Goal: Task Accomplishment & Management: Manage account settings

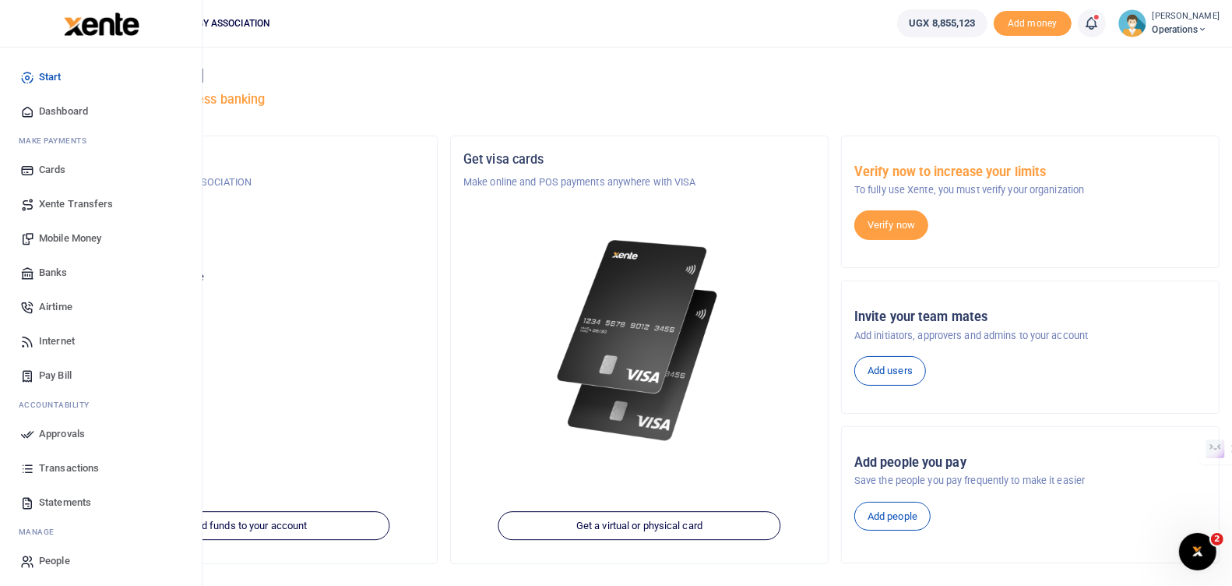
click at [55, 431] on span "Approvals" at bounding box center [62, 434] width 46 height 16
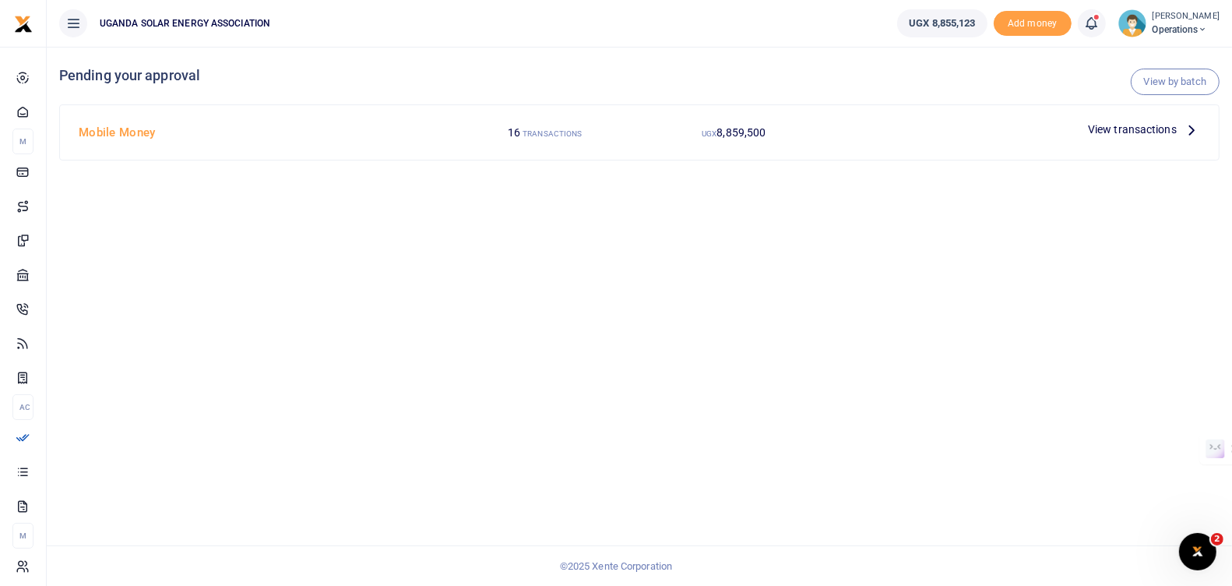
click at [1130, 125] on span "View transactions" at bounding box center [1132, 129] width 89 height 17
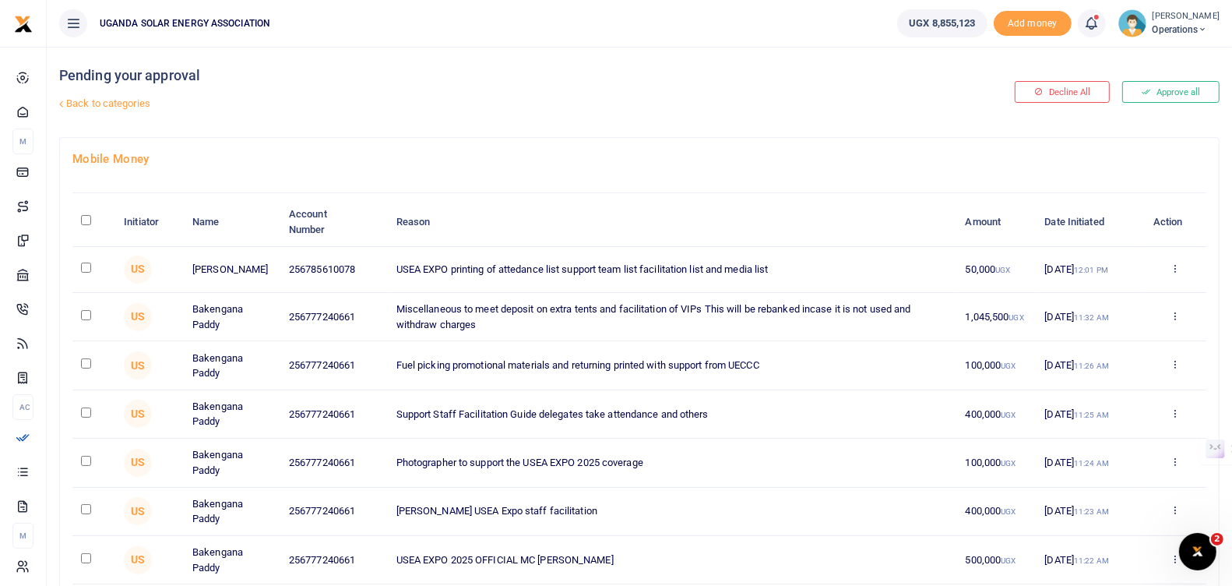
click at [86, 218] on input "\a \a : activate to sort column descending" at bounding box center [86, 220] width 10 height 10
checkbox input "true"
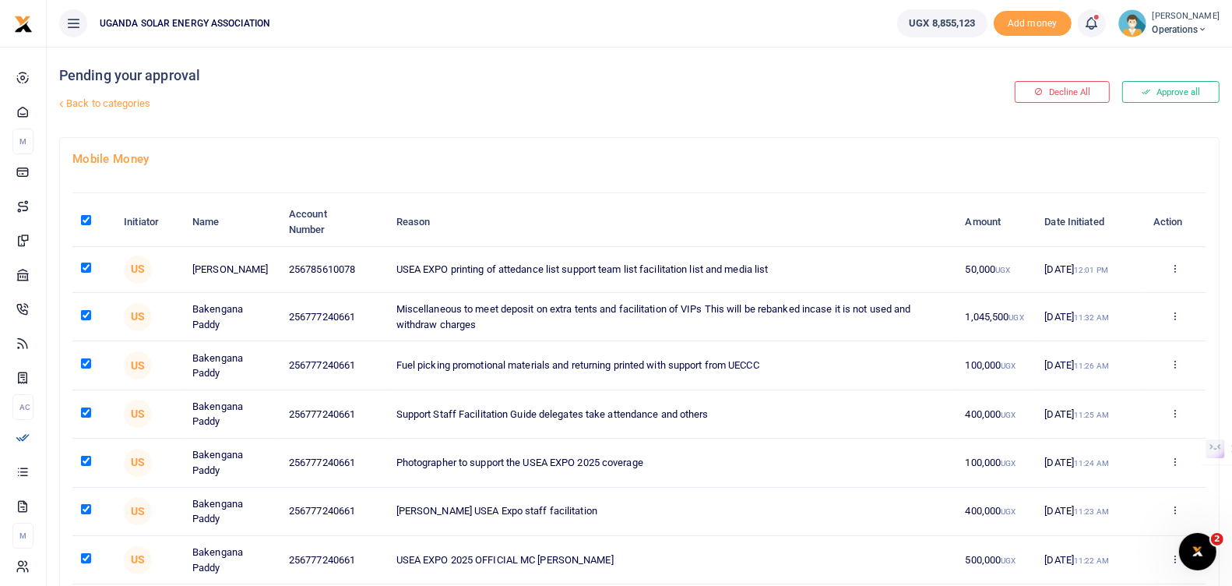
checkbox input "true"
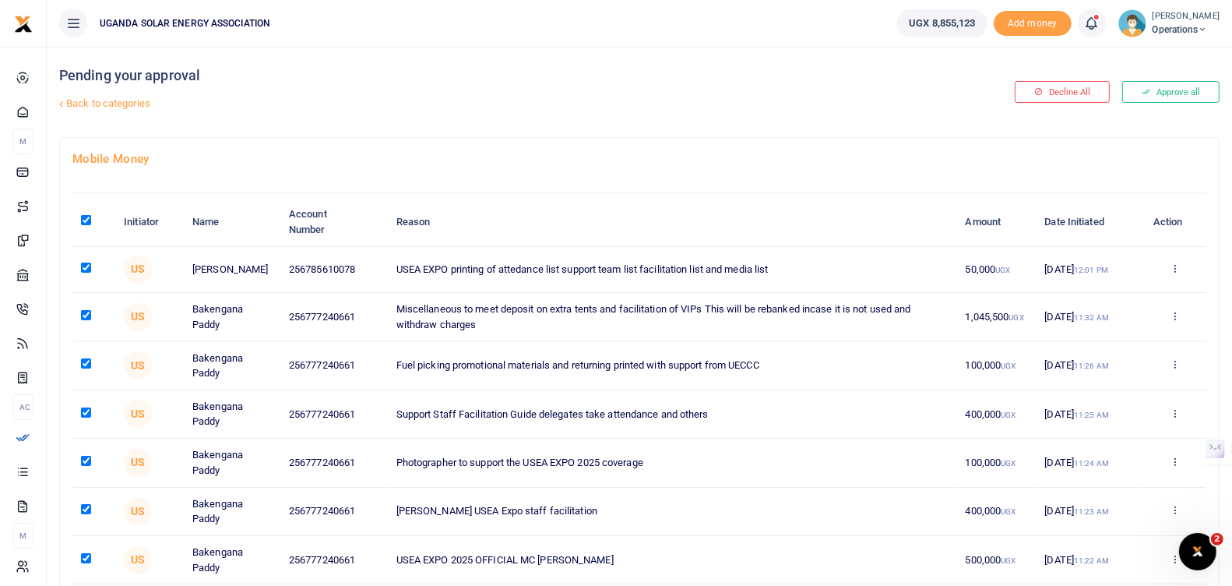
checkbox input "true"
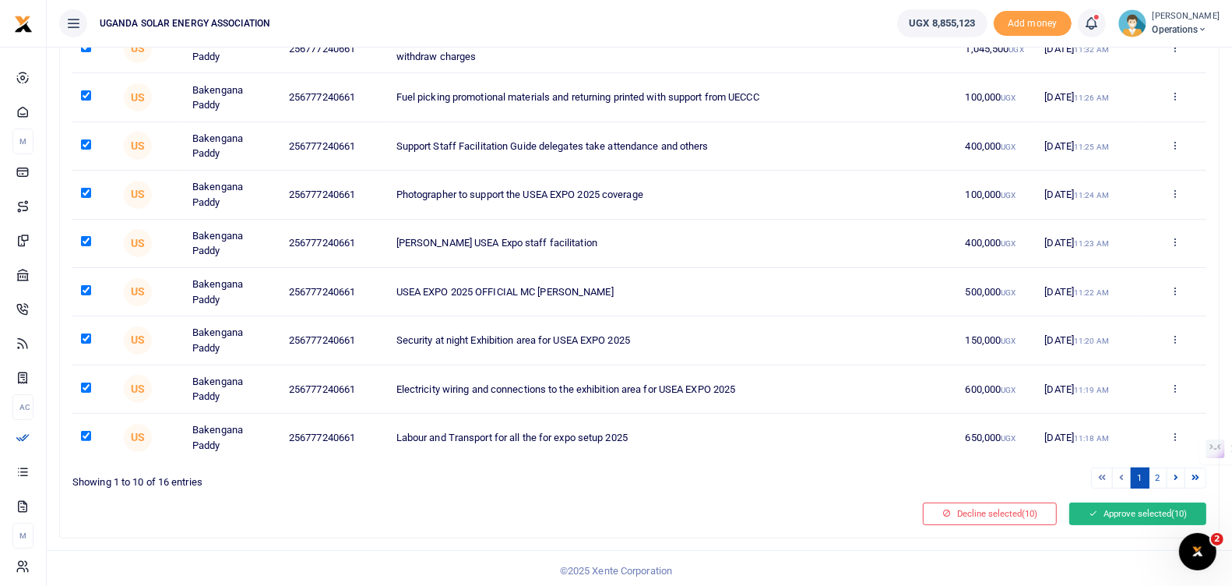
click at [1118, 512] on button "Approve selected (10)" at bounding box center [1137, 513] width 137 height 22
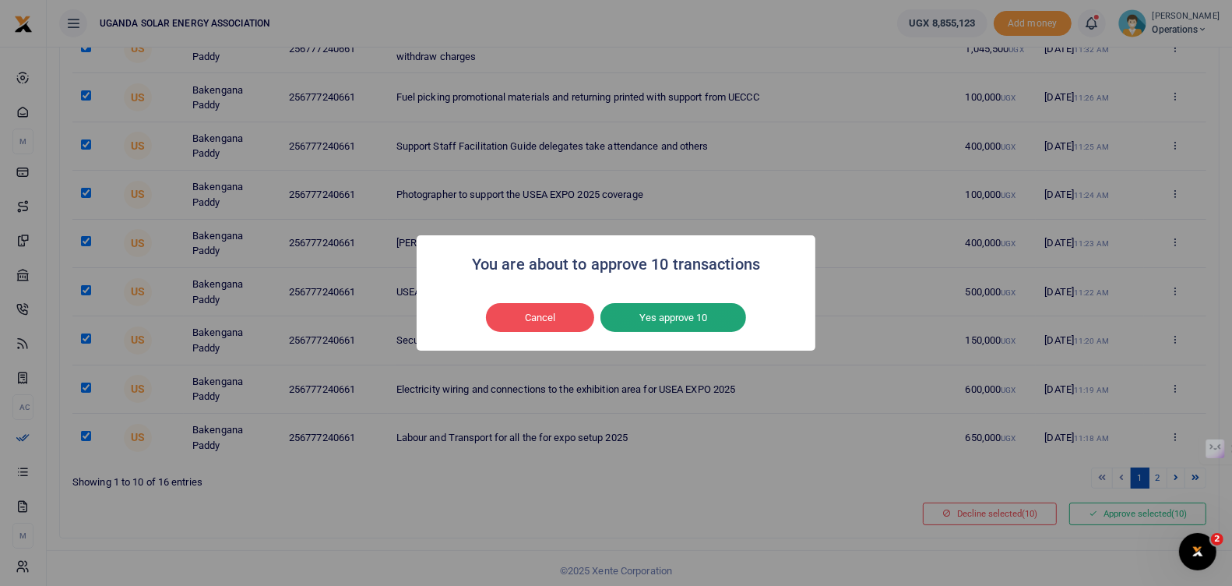
click at [712, 321] on button "Yes approve 10" at bounding box center [673, 318] width 146 height 30
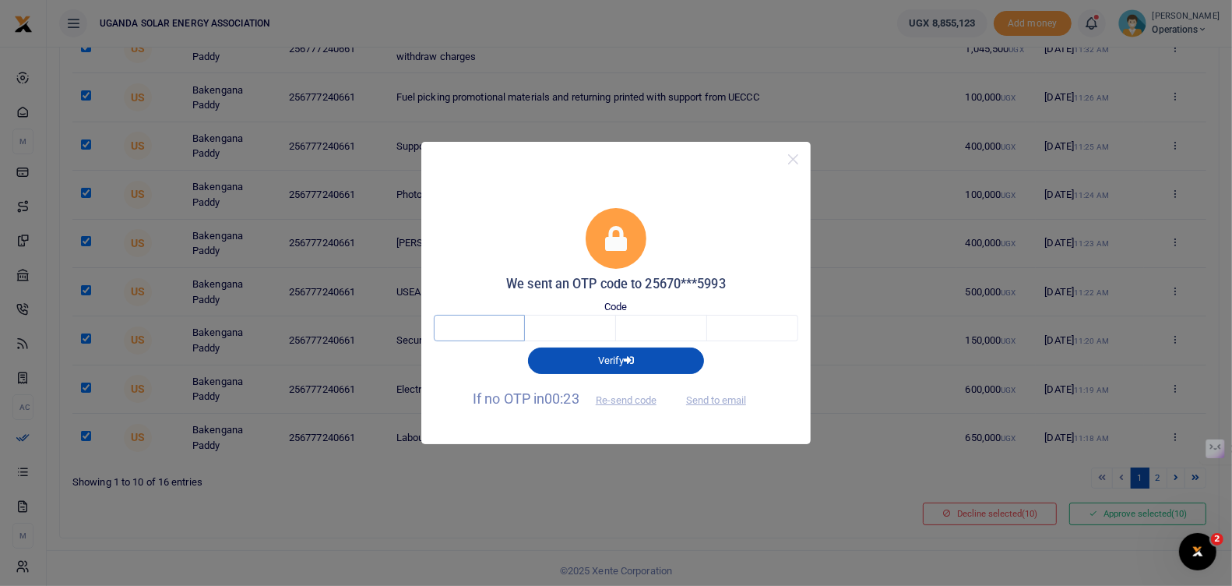
click at [508, 328] on input "text" at bounding box center [479, 328] width 91 height 26
type input "8"
type input "4"
type input "8"
type input "4"
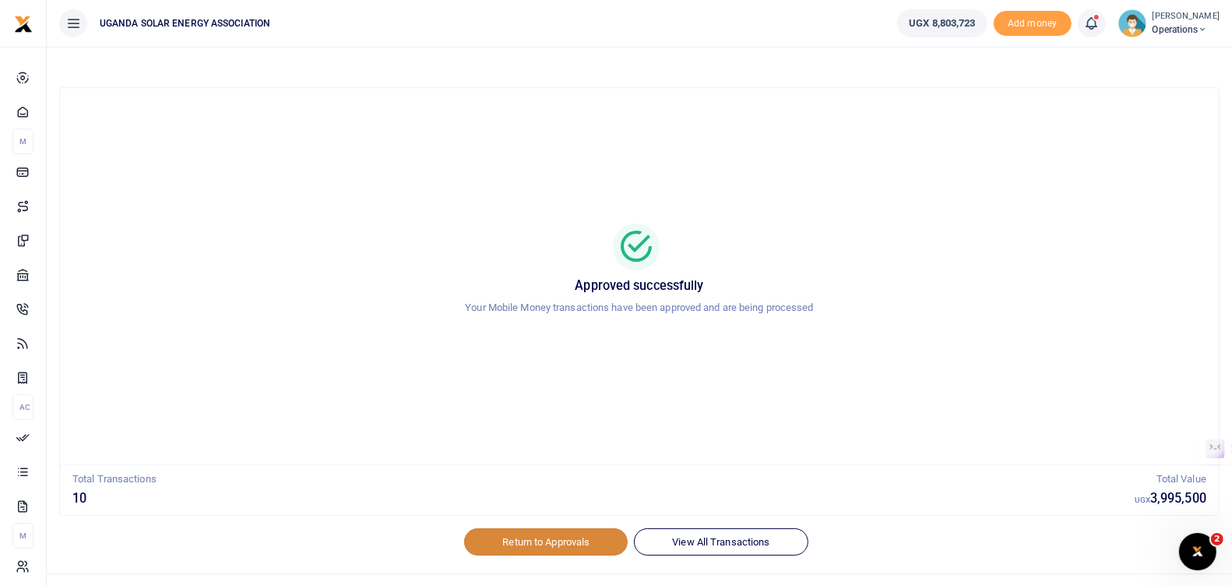
click at [554, 551] on link "Return to Approvals" at bounding box center [546, 541] width 164 height 26
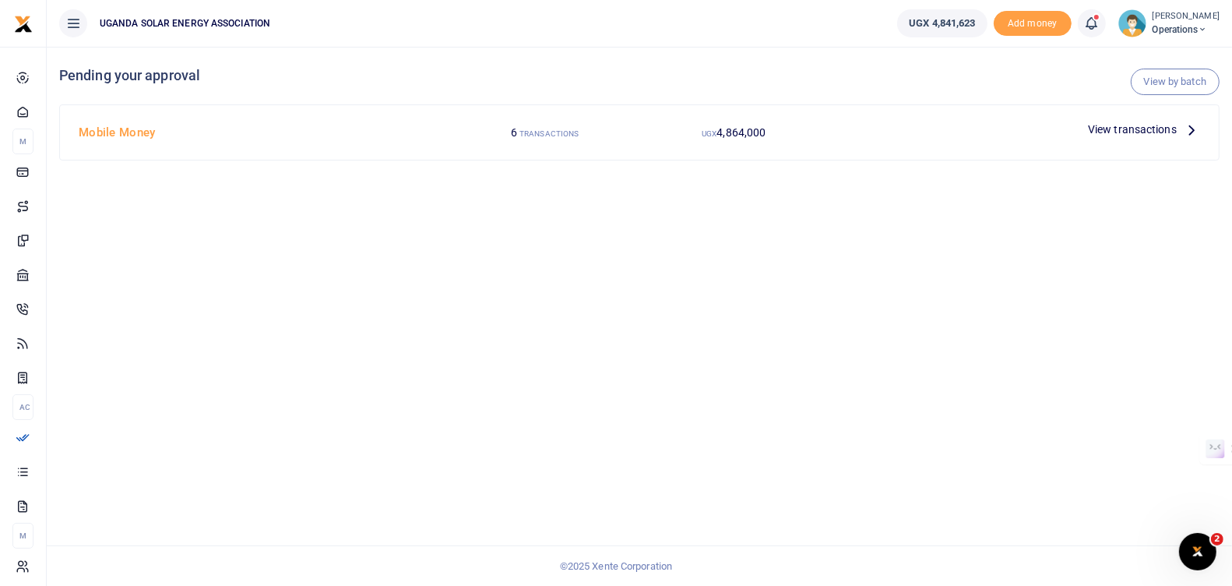
click at [1128, 128] on span "View transactions" at bounding box center [1132, 129] width 89 height 17
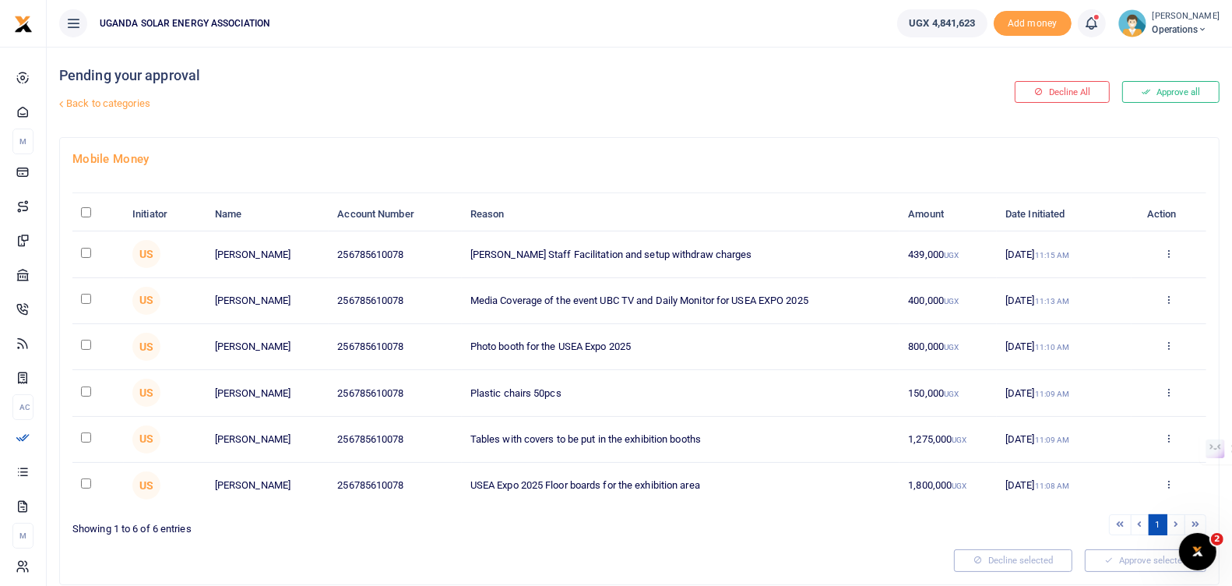
click at [87, 211] on input "\a \a : activate to sort column descending" at bounding box center [86, 212] width 10 height 10
checkbox input "true"
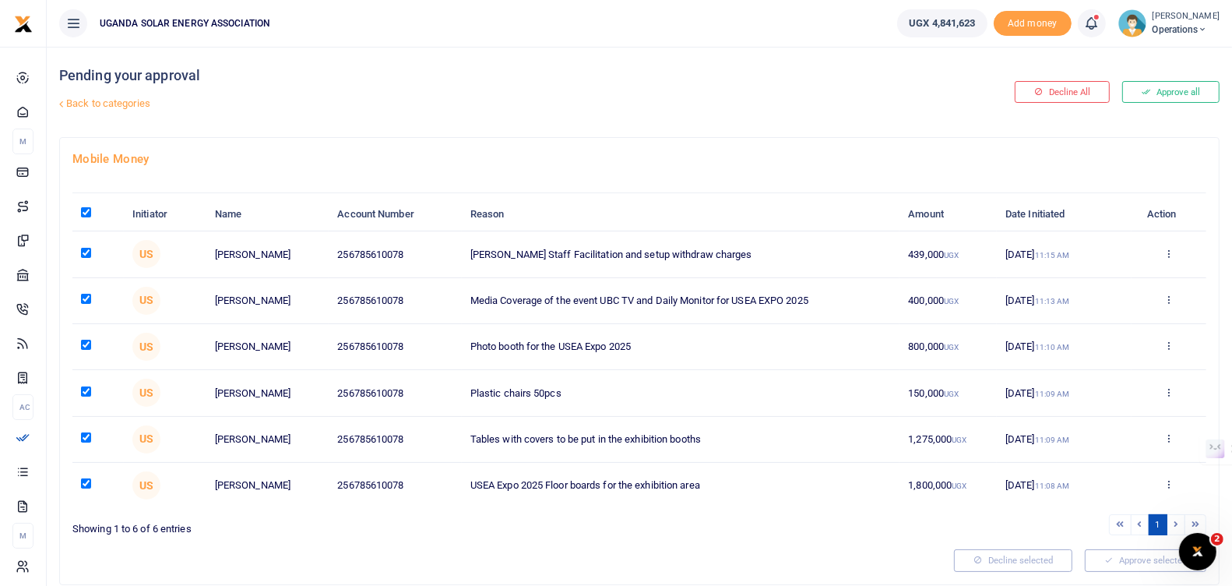
checkbox input "true"
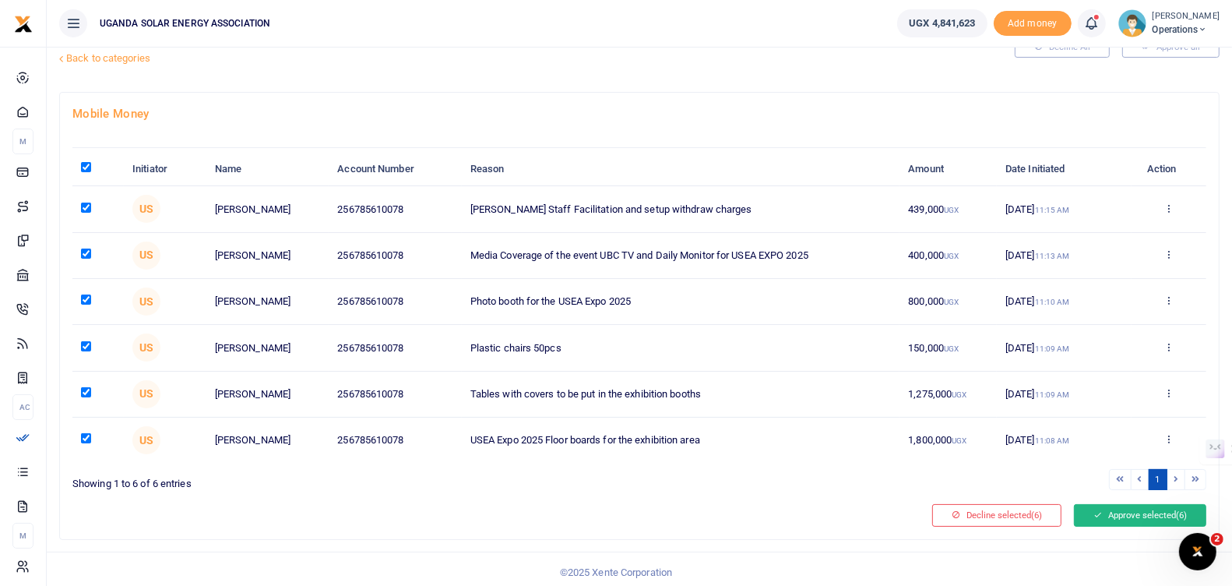
click at [1124, 511] on button "Approve selected (6)" at bounding box center [1140, 515] width 132 height 22
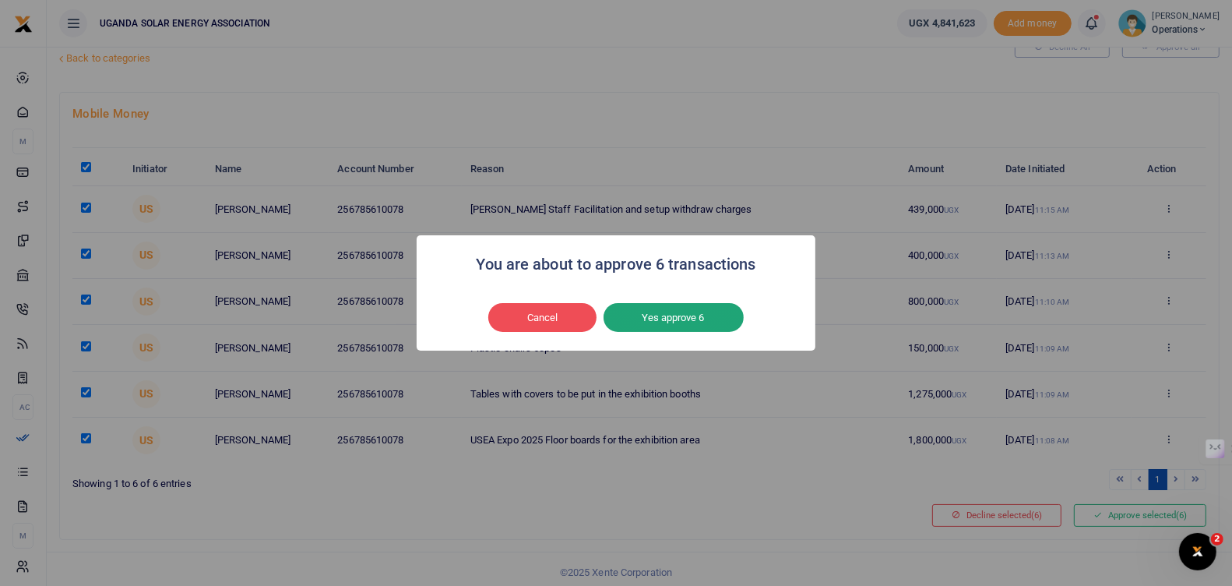
click at [656, 313] on button "Yes approve 6" at bounding box center [673, 318] width 140 height 30
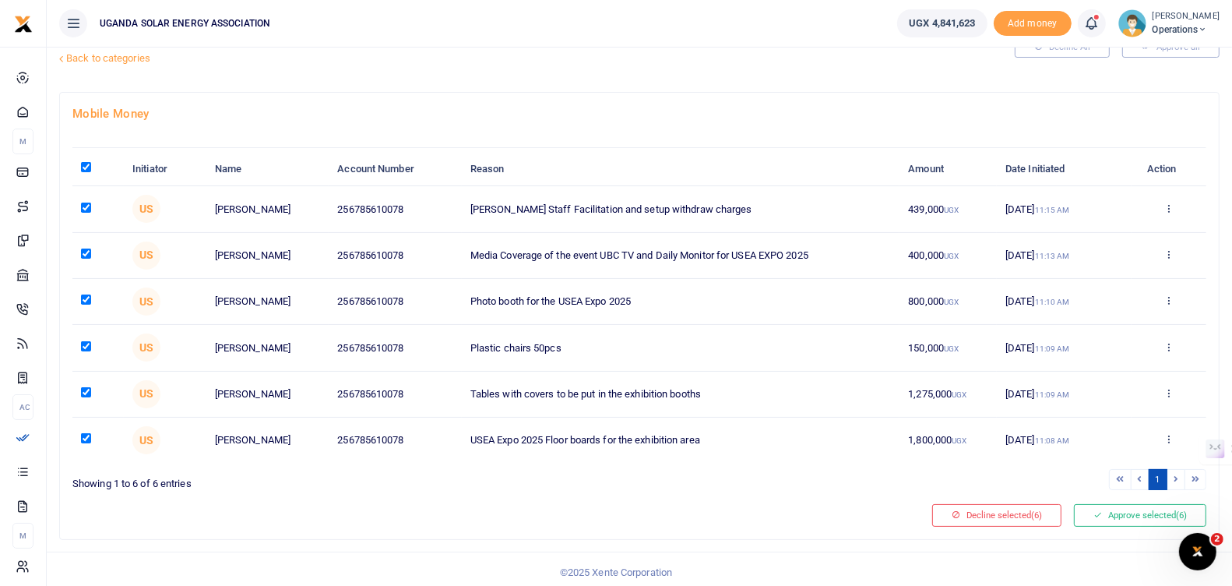
click at [84, 163] on input "\a \a : activate to sort column descending" at bounding box center [86, 167] width 10 height 10
checkbox input "false"
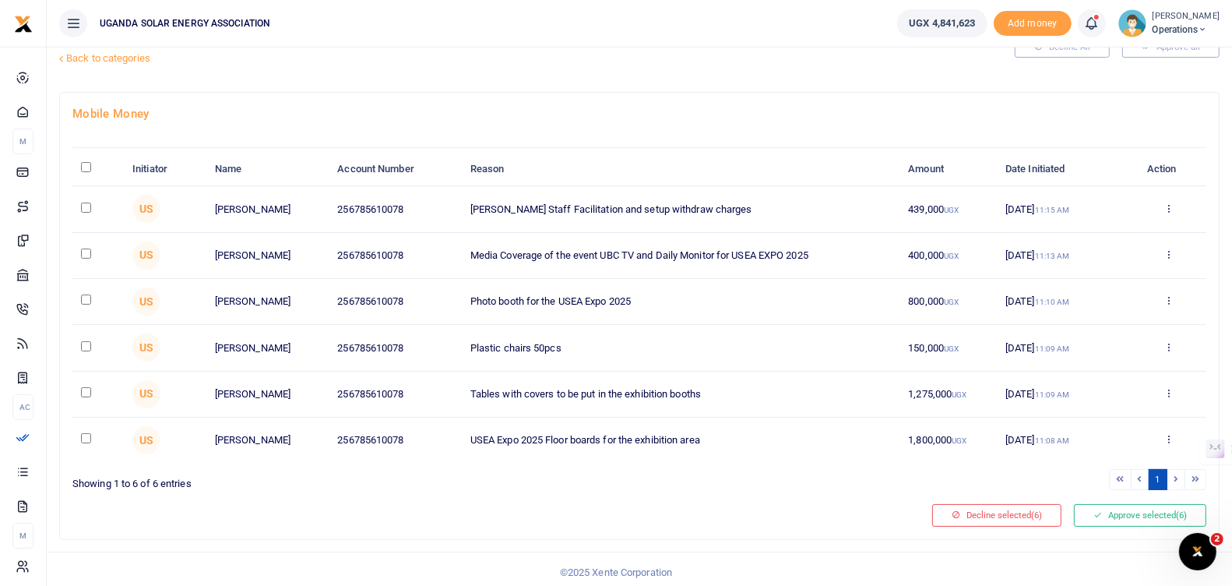
checkbox input "false"
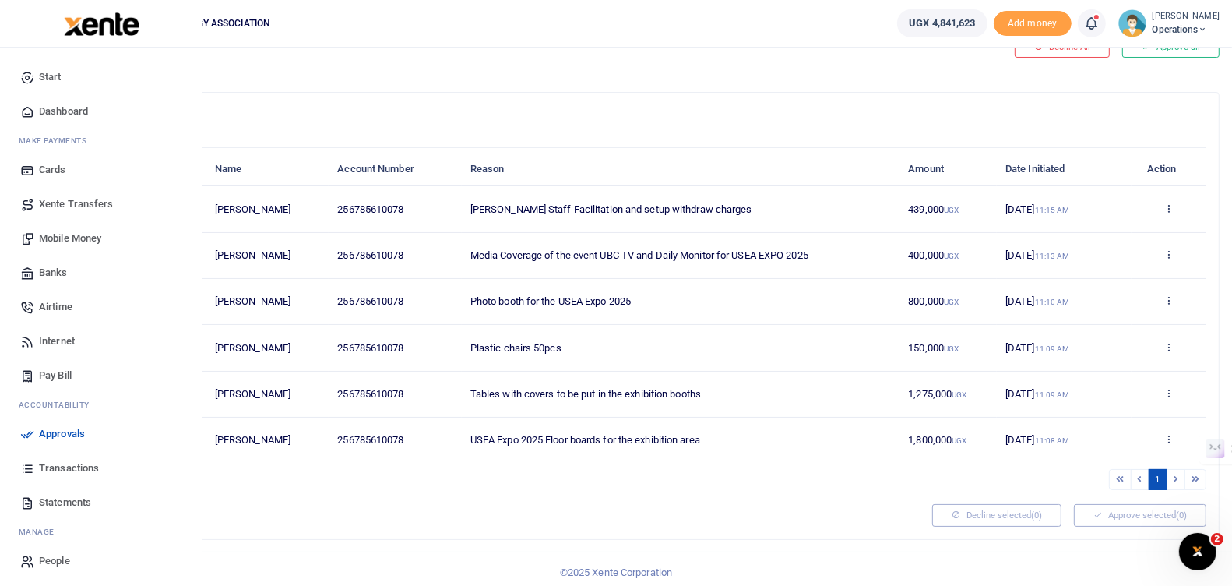
click at [75, 473] on span "Transactions" at bounding box center [69, 468] width 60 height 16
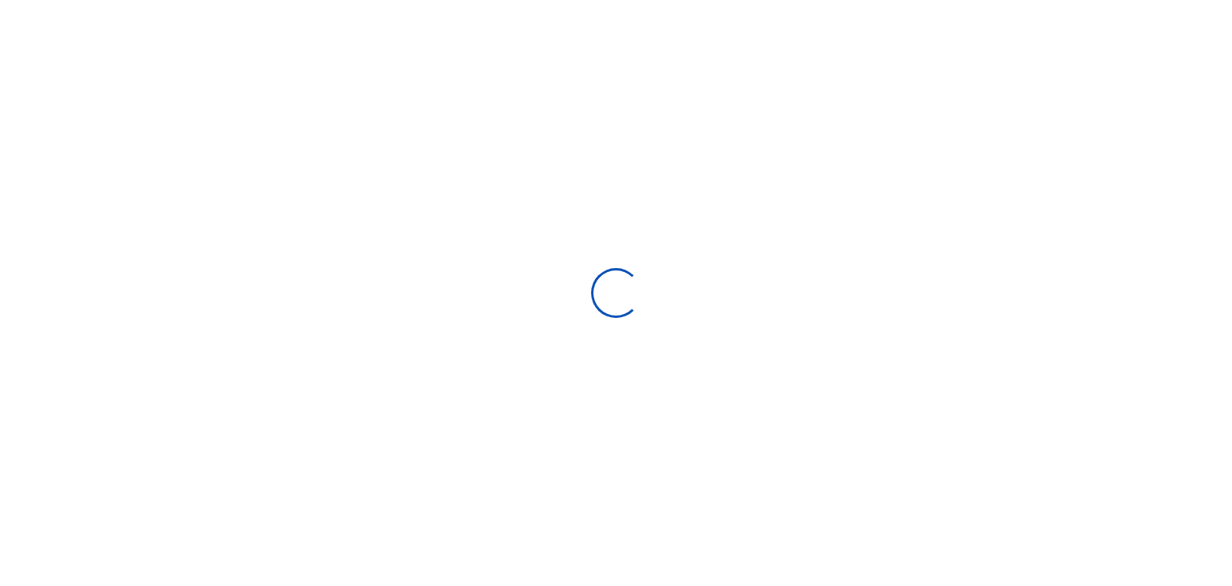
select select
type input "[DATE] - [DATE]"
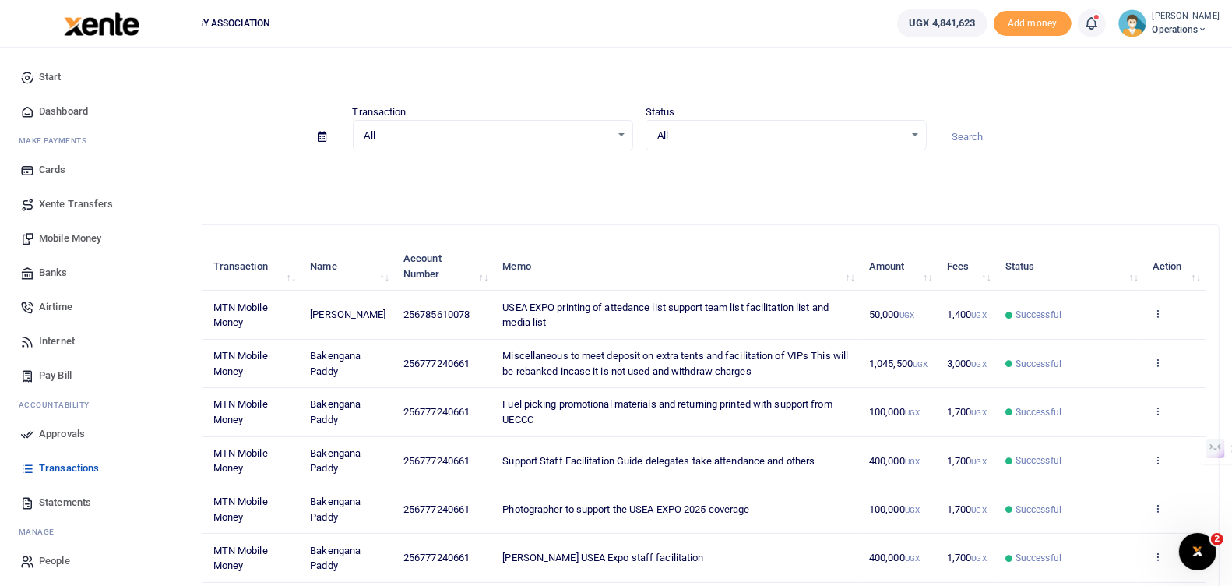
click at [67, 437] on span "Approvals" at bounding box center [62, 434] width 46 height 16
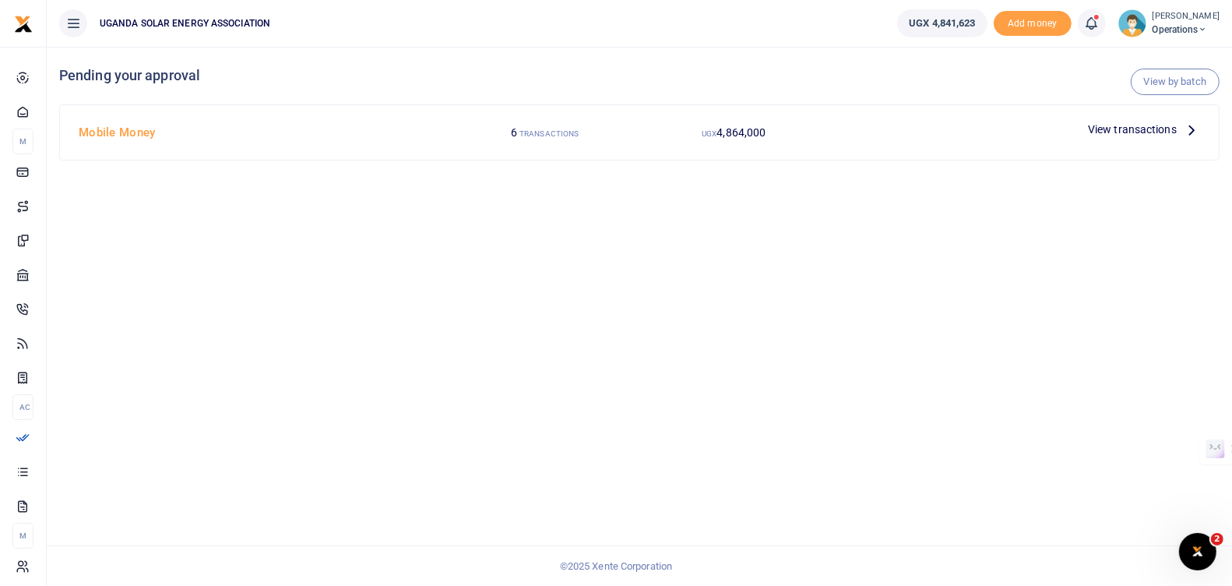
click at [1153, 128] on span "View transactions" at bounding box center [1132, 129] width 89 height 17
click at [1124, 125] on span "View transactions" at bounding box center [1132, 129] width 89 height 17
click at [1191, 128] on icon at bounding box center [1191, 129] width 17 height 17
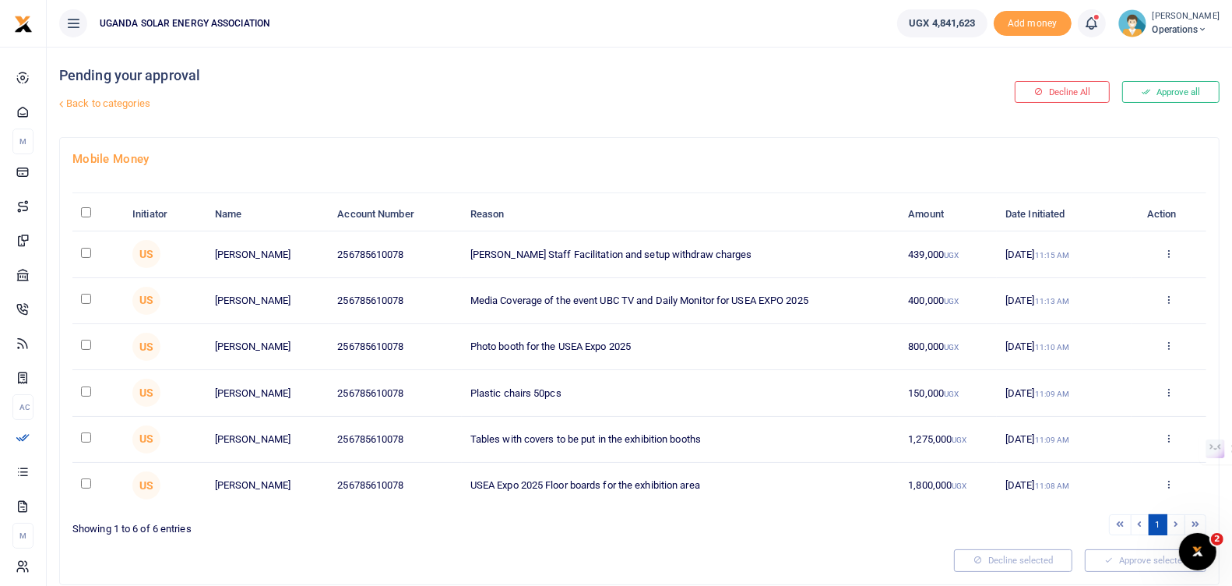
scroll to position [10, 0]
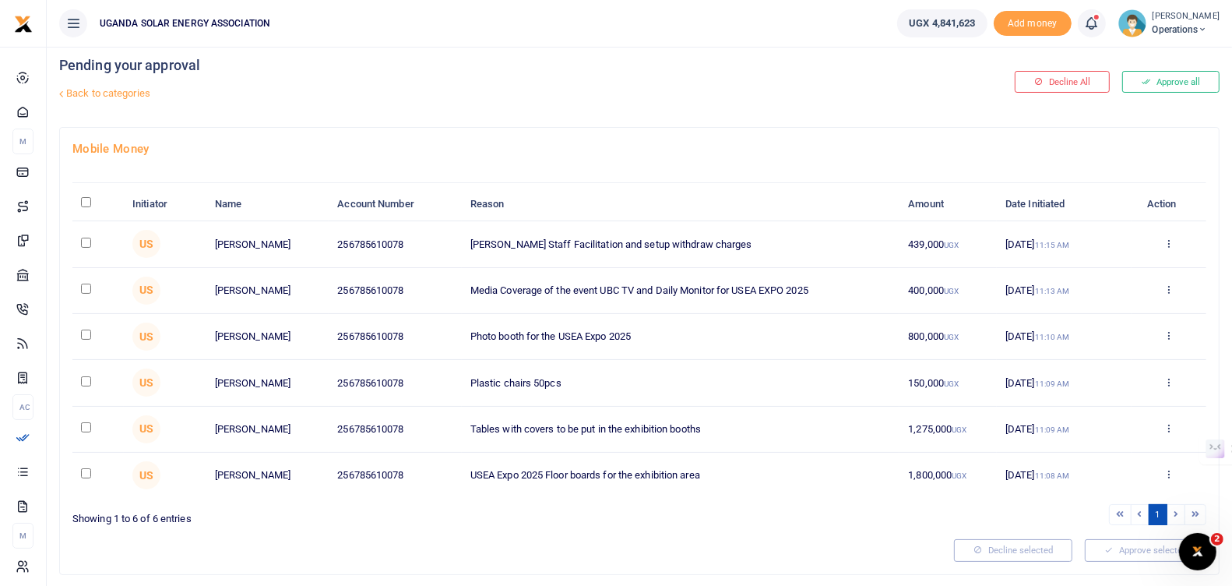
click at [86, 468] on input "checkbox" at bounding box center [86, 473] width 10 height 10
checkbox input "true"
click at [86, 424] on input "checkbox" at bounding box center [86, 427] width 10 height 10
checkbox input "true"
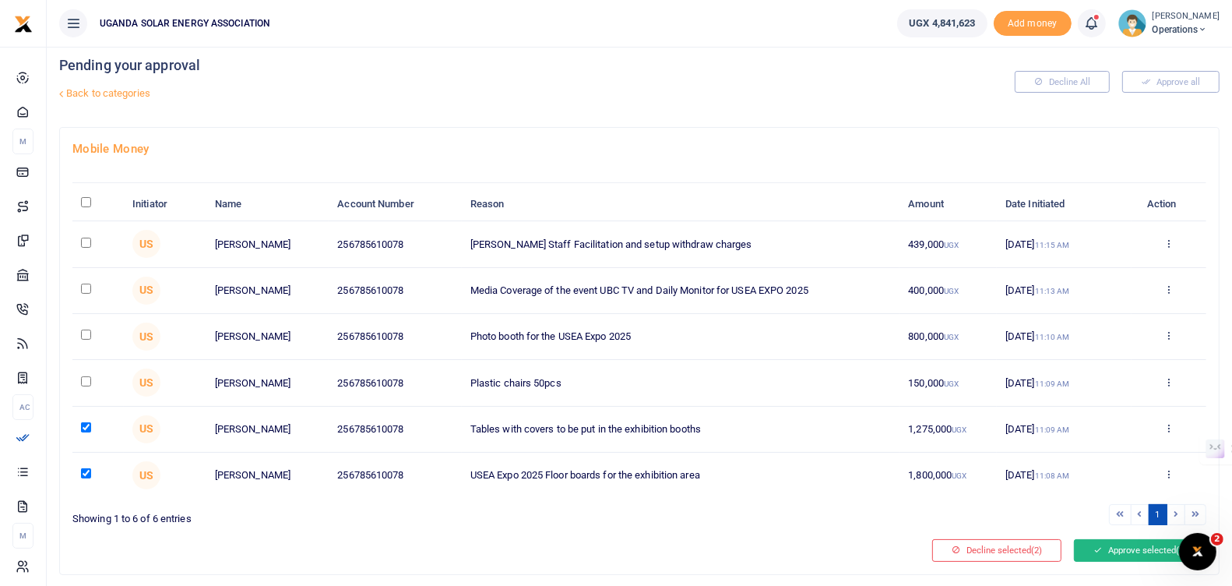
click at [1108, 544] on button "Approve selected (2)" at bounding box center [1140, 550] width 132 height 22
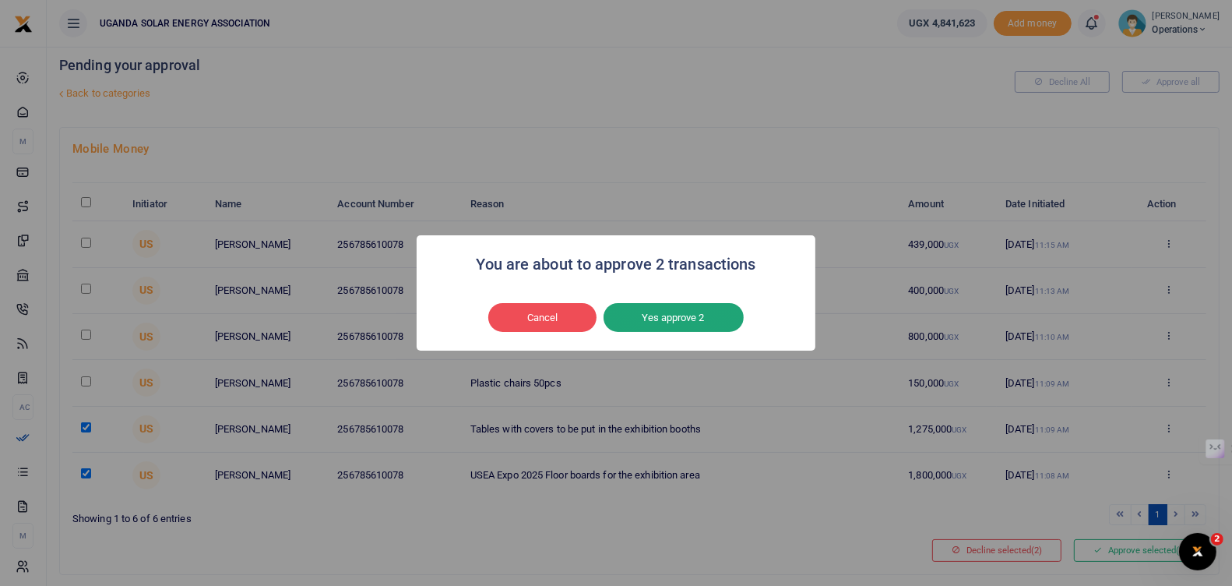
click at [708, 315] on button "Yes approve 2" at bounding box center [673, 318] width 140 height 30
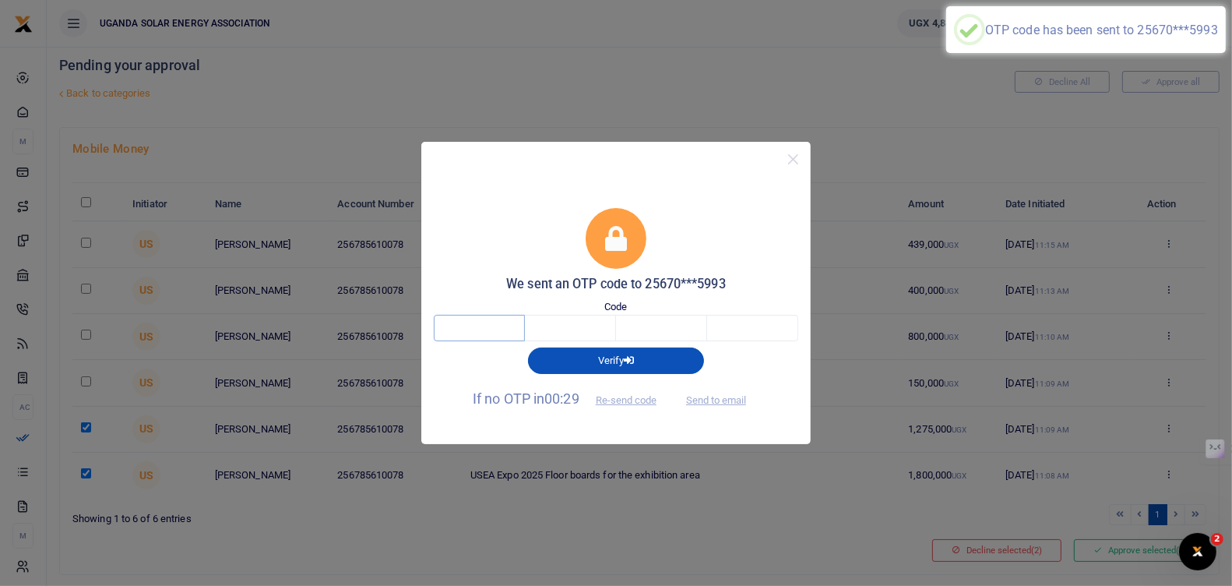
click at [501, 322] on input "text" at bounding box center [479, 328] width 91 height 26
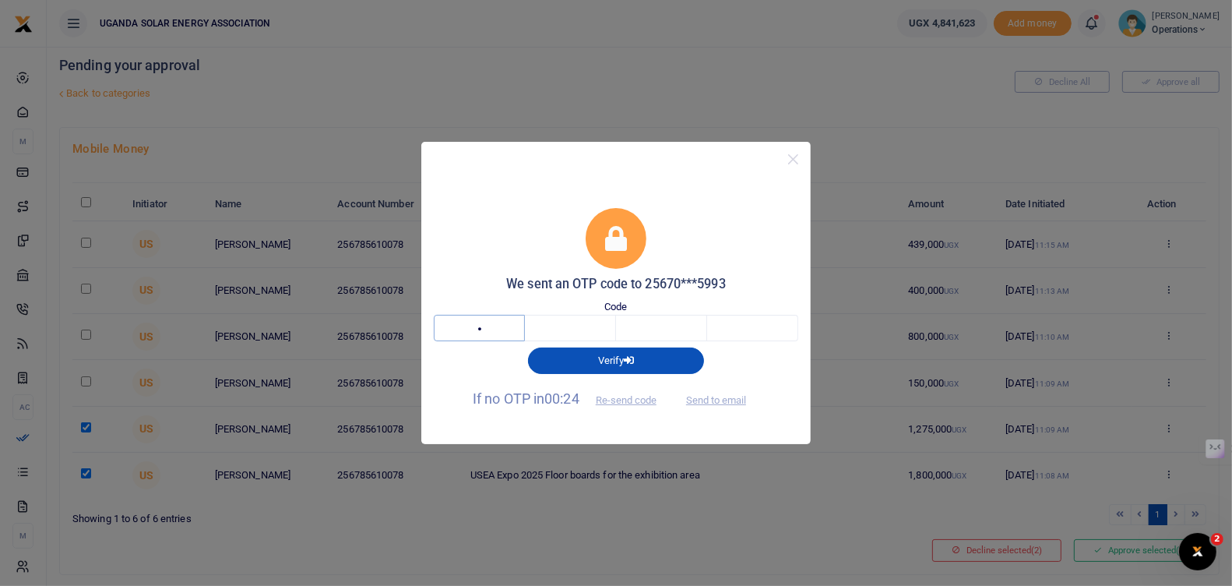
type input "3"
type input "7"
type input "4"
type input "9"
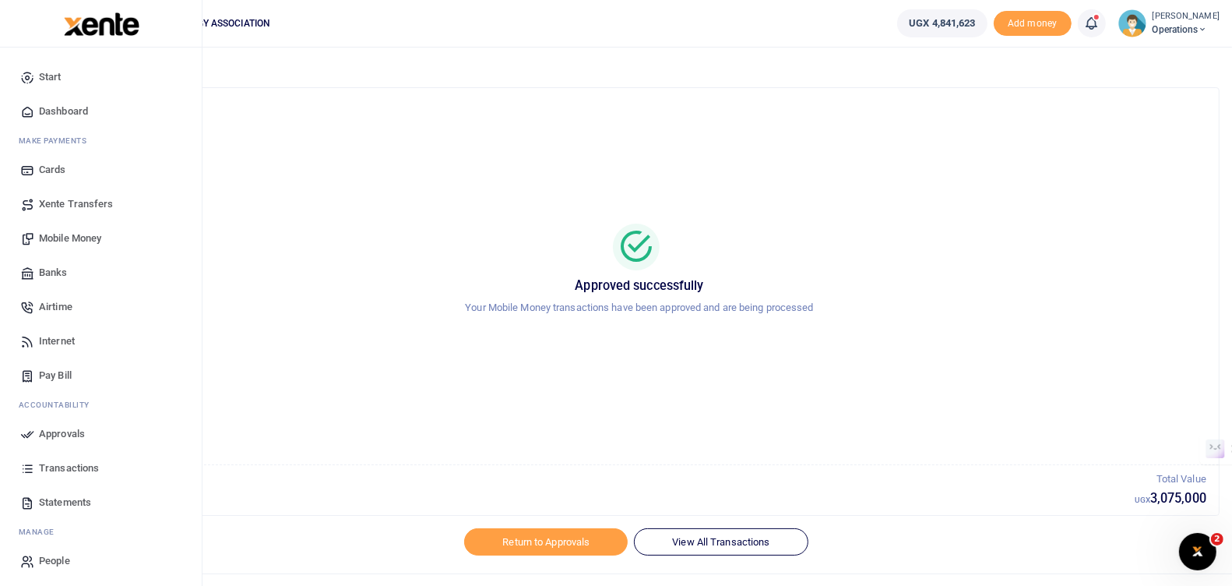
click at [64, 102] on link "Dashboard" at bounding box center [100, 111] width 177 height 34
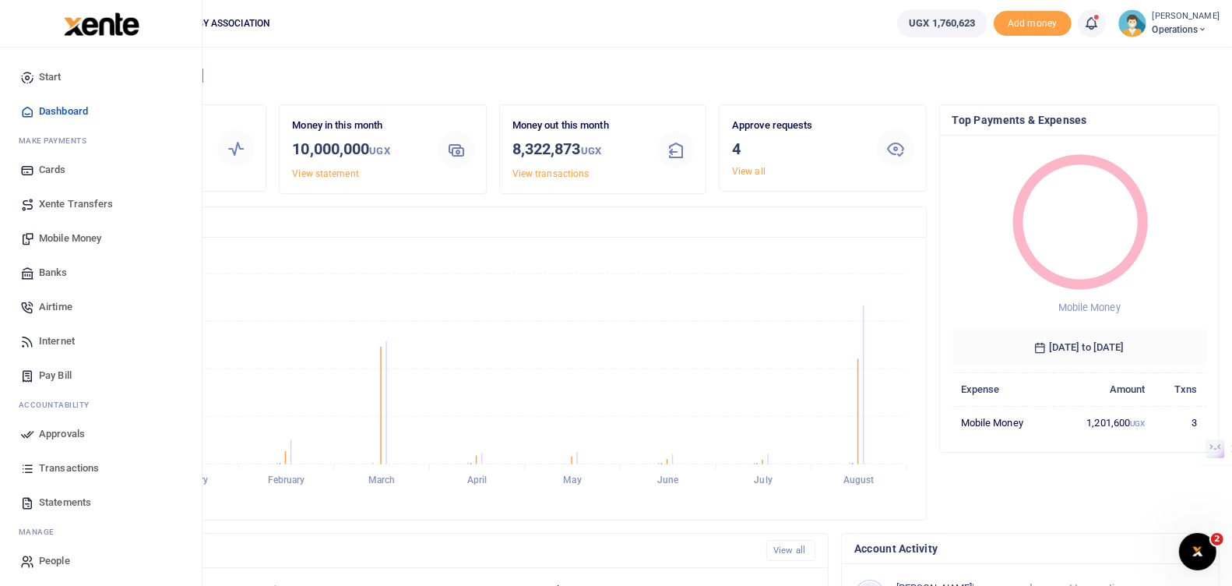
click at [76, 426] on span "Approvals" at bounding box center [62, 434] width 46 height 16
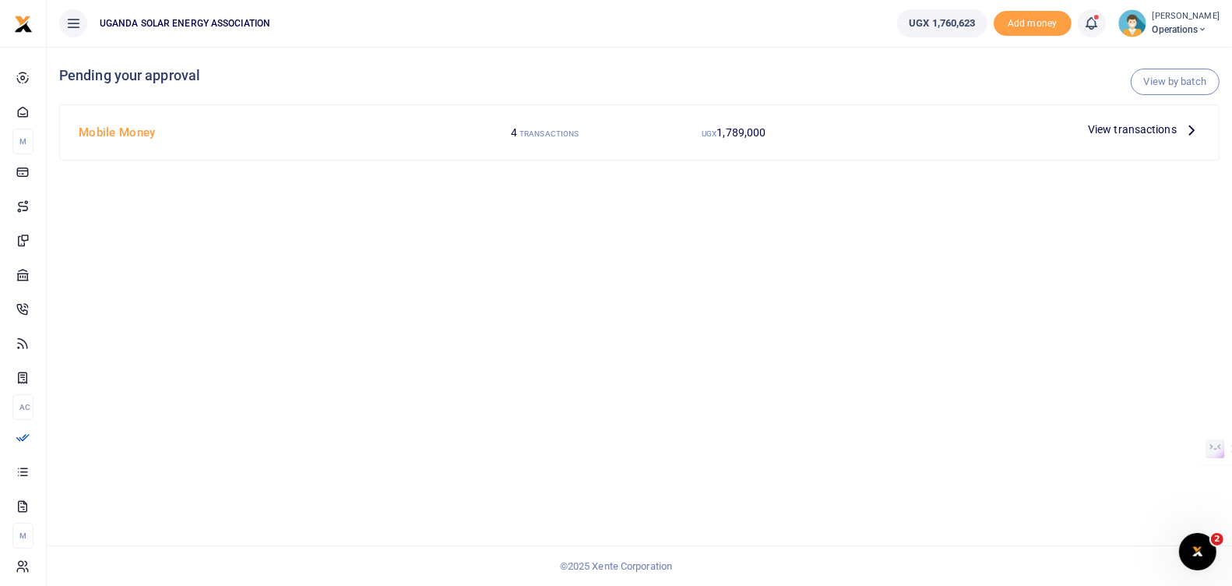
click at [1114, 126] on span "View transactions" at bounding box center [1132, 129] width 89 height 17
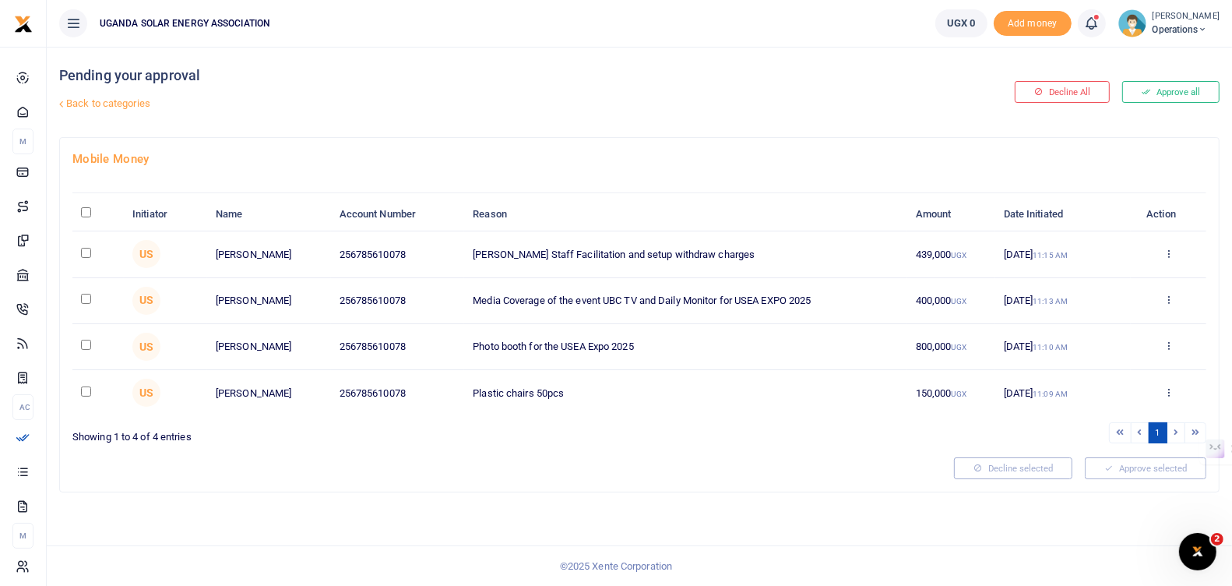
click at [86, 251] on input "checkbox" at bounding box center [86, 253] width 10 height 10
checkbox input "true"
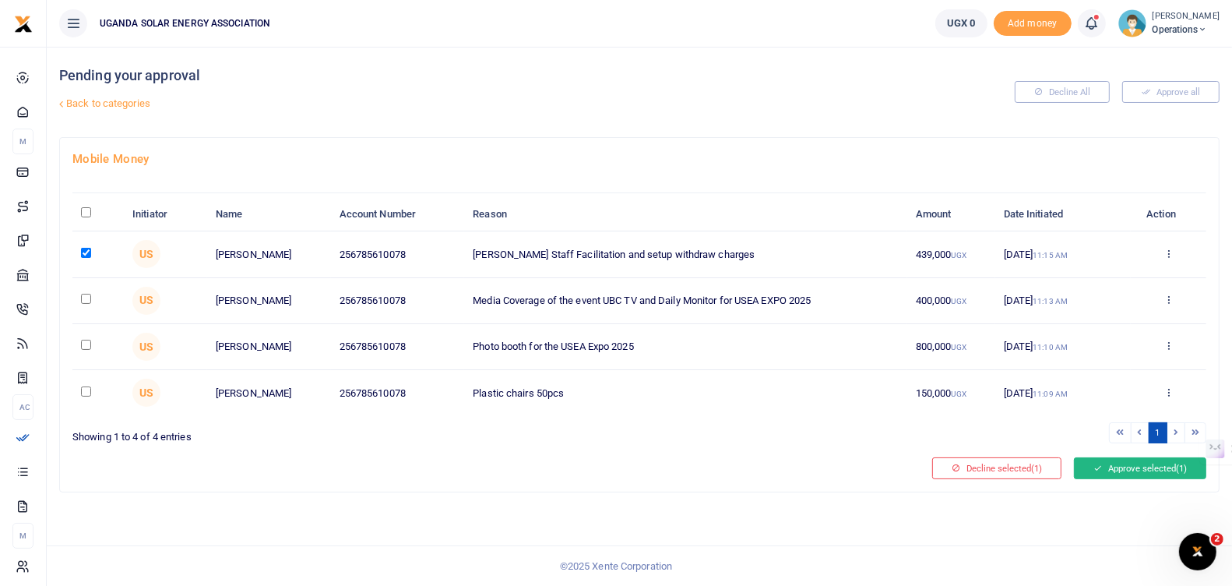
click at [1134, 461] on button "Approve selected (1)" at bounding box center [1140, 468] width 132 height 22
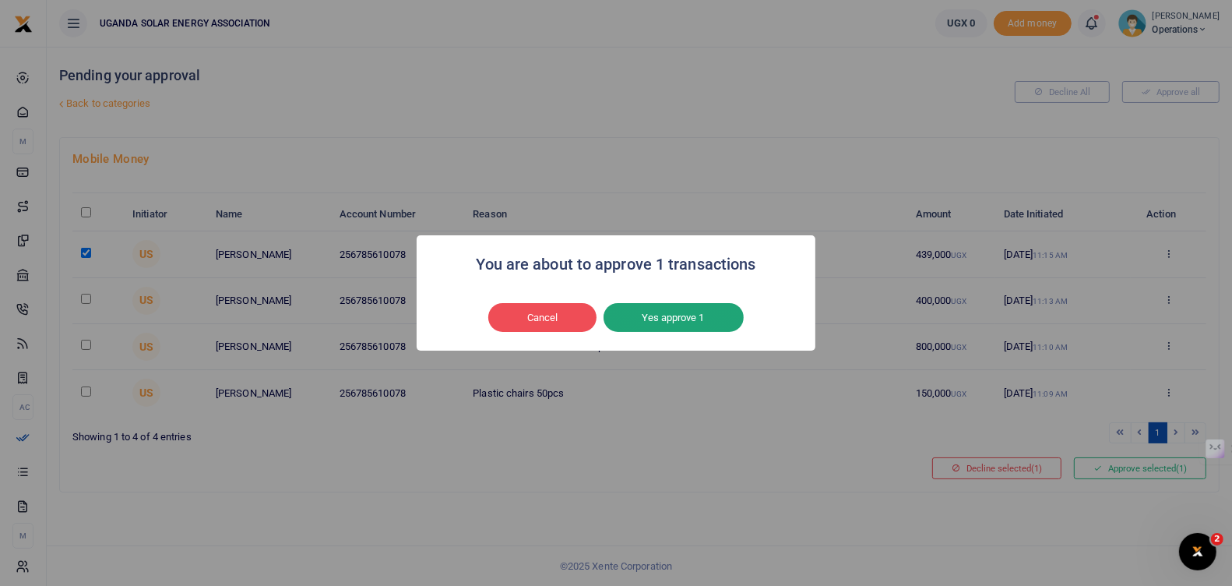
click at [676, 320] on button "Yes approve 1" at bounding box center [673, 318] width 140 height 30
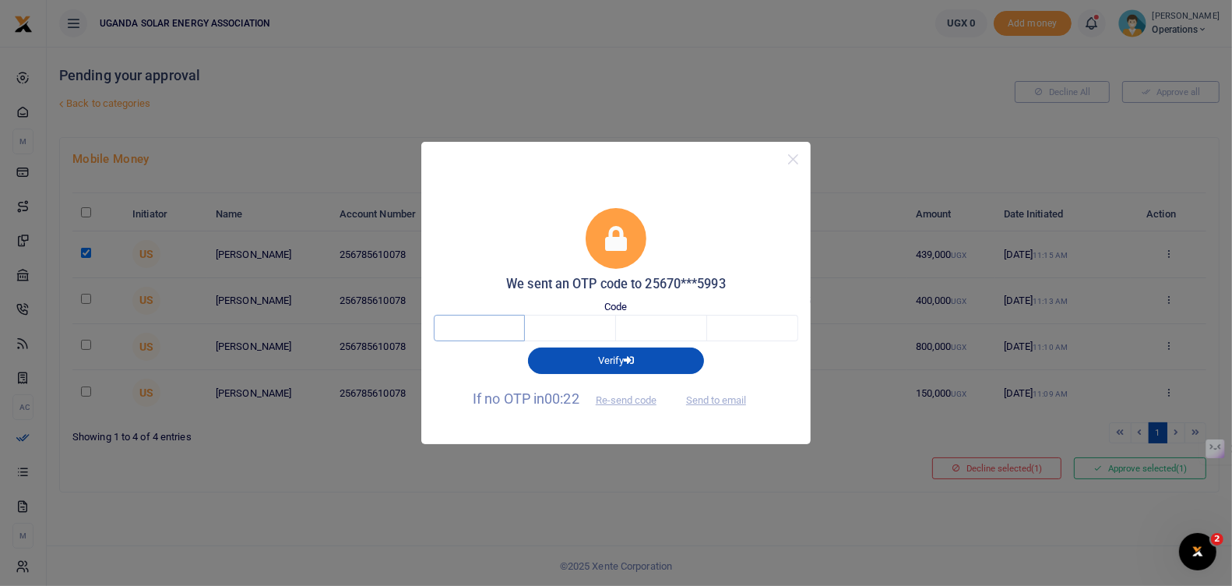
click at [478, 318] on input "text" at bounding box center [479, 328] width 91 height 26
type input "9"
type input "7"
type input "8"
type input "0"
